Goal: Information Seeking & Learning: Check status

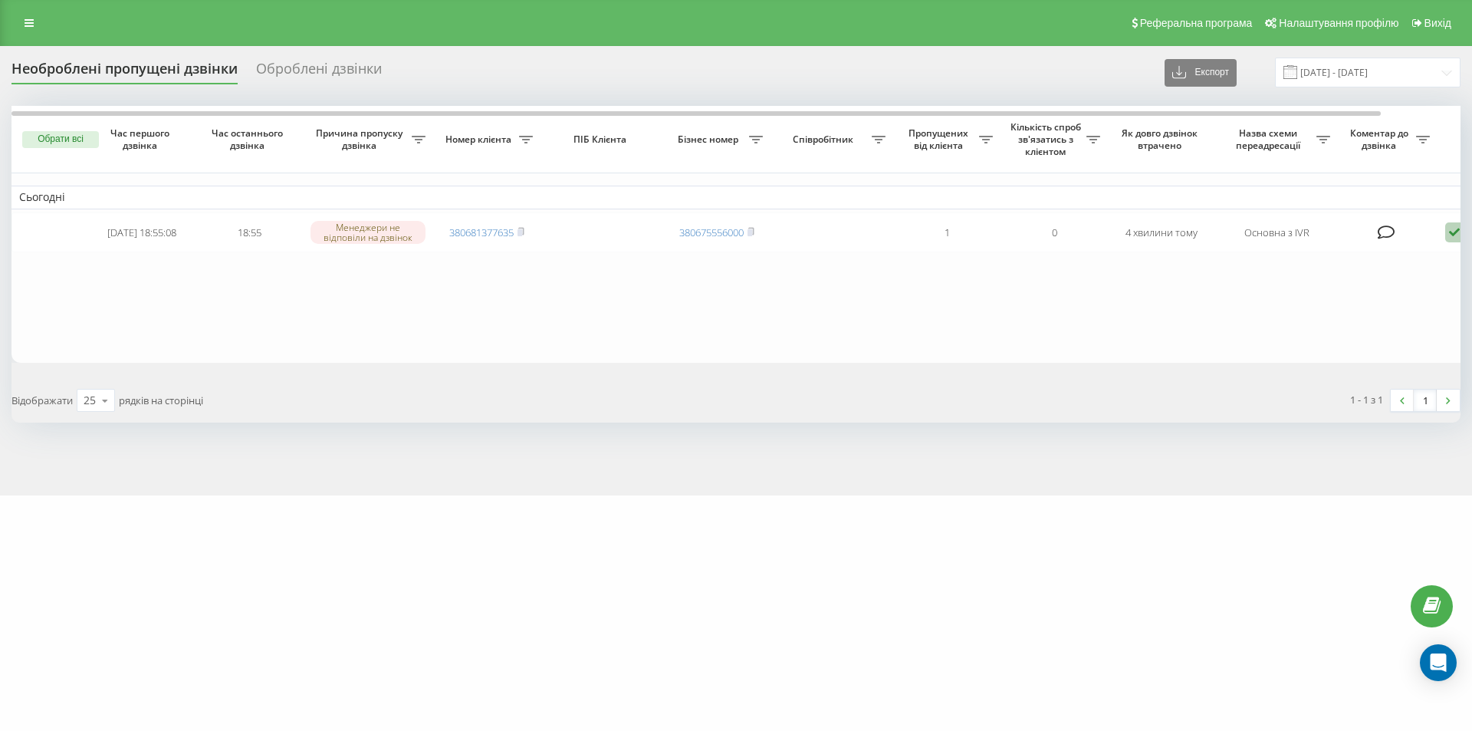
click at [69, 597] on div "superlikar.com.ua Проекти superlikar.com.ua Дашборд Центр звернень Журнал дзвін…" at bounding box center [736, 365] width 1472 height 731
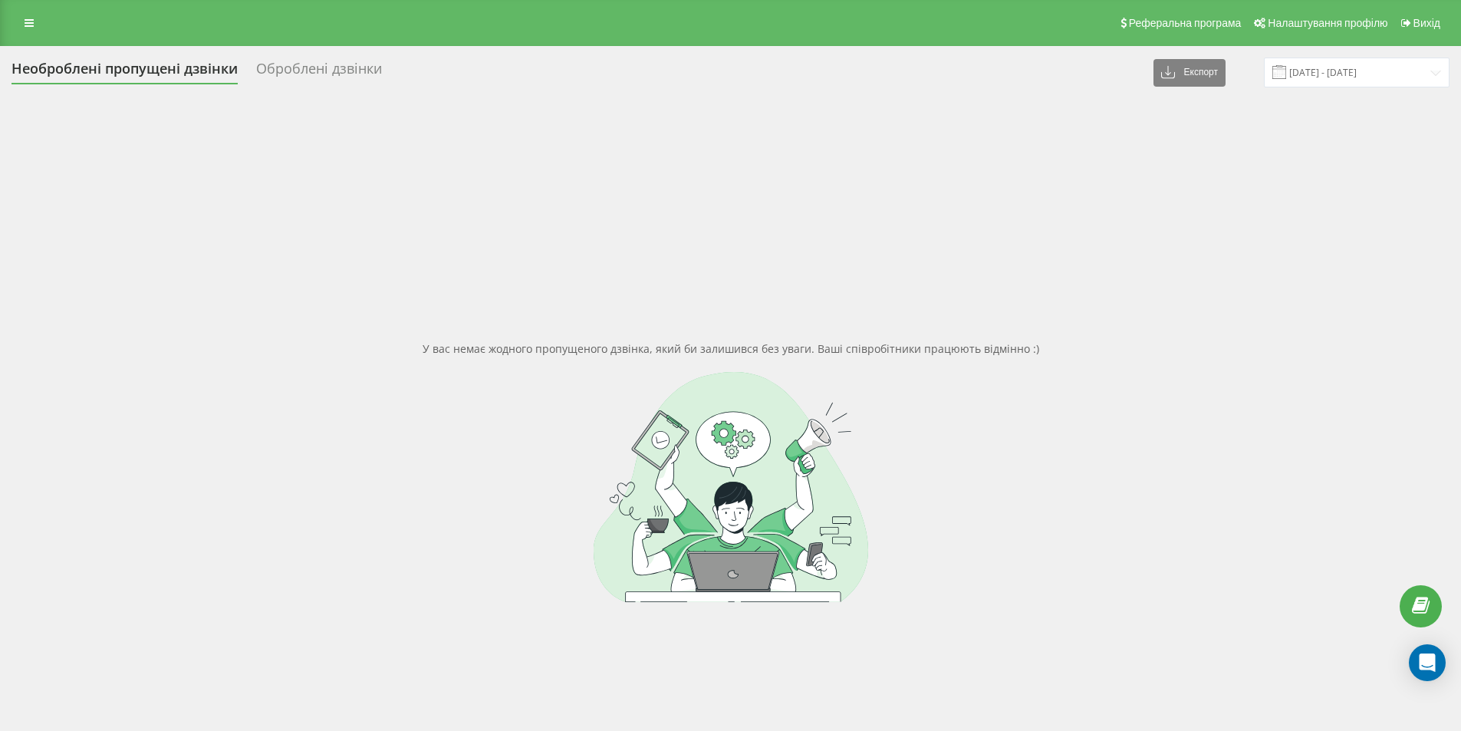
click at [233, 430] on div at bounding box center [731, 487] width 1438 height 230
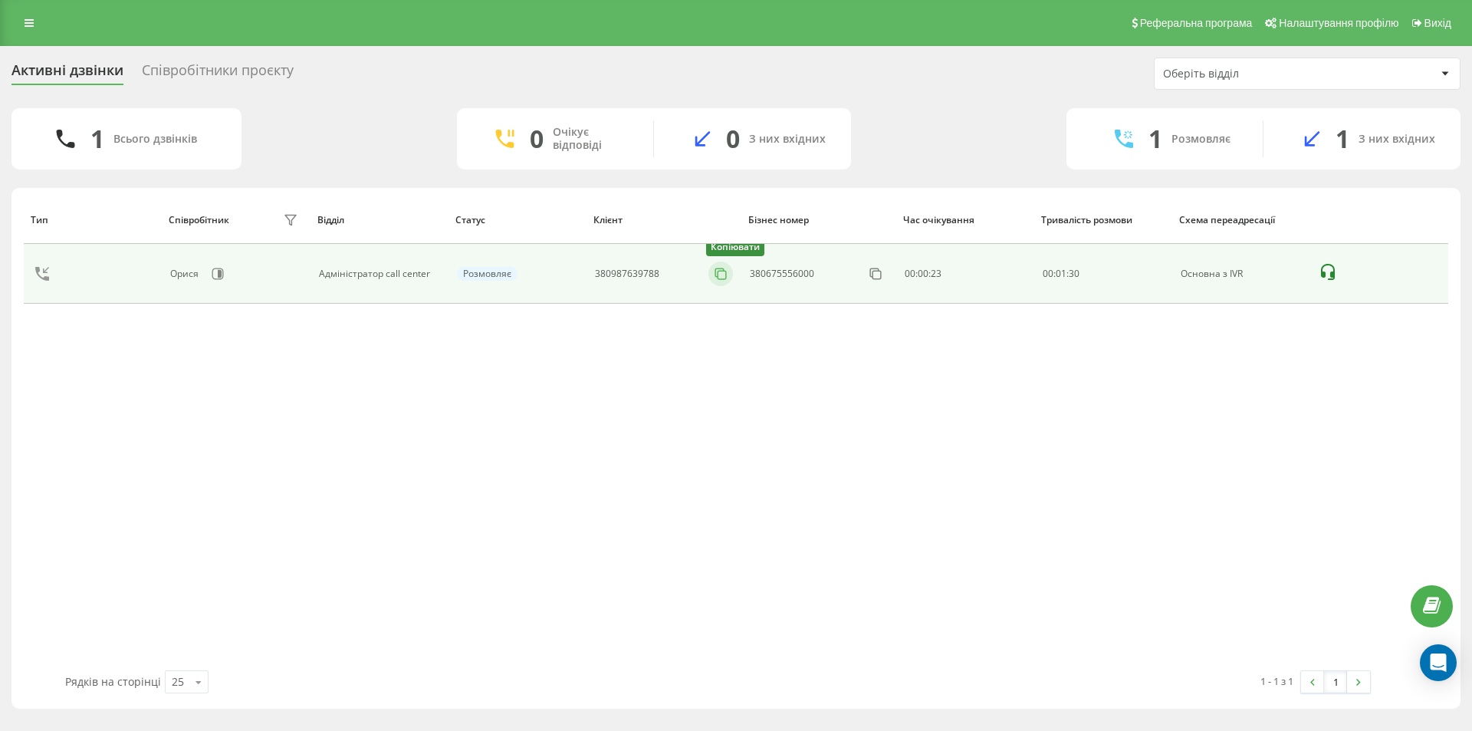
click at [720, 277] on icon at bounding box center [720, 273] width 15 height 15
click at [718, 276] on rect at bounding box center [722, 275] width 8 height 8
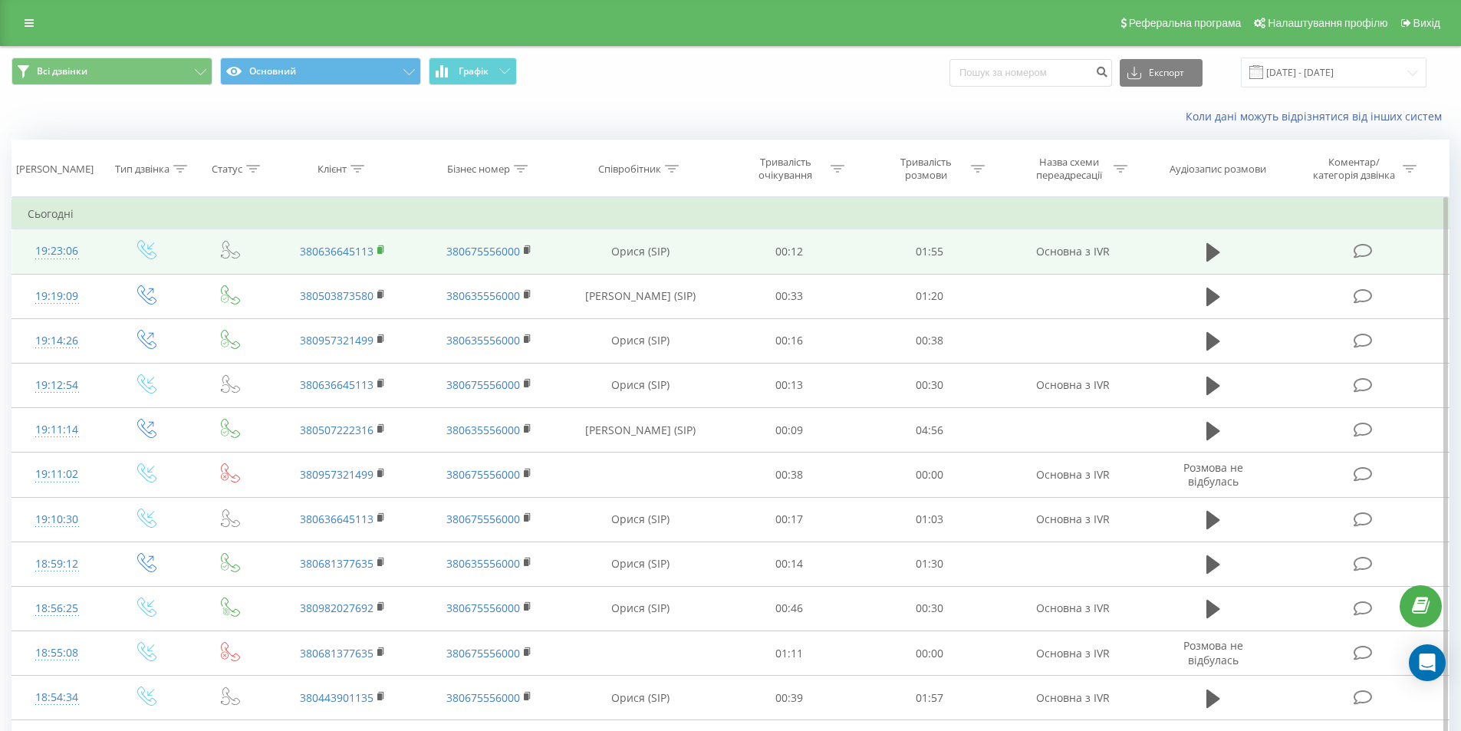
click at [382, 249] on rect at bounding box center [379, 250] width 5 height 7
